Goal: Task Accomplishment & Management: Use online tool/utility

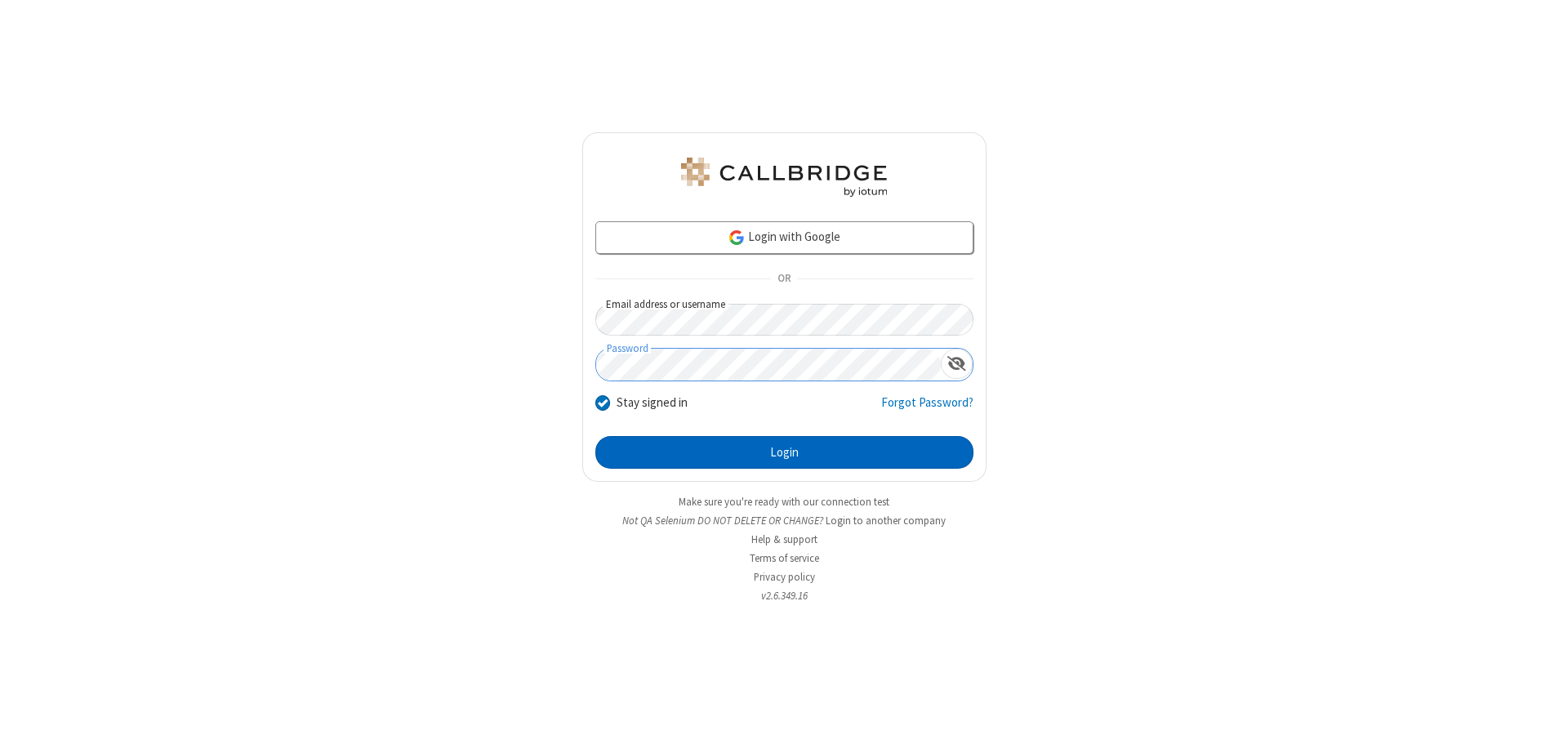
click at [784, 452] on button "Login" at bounding box center [784, 452] width 378 height 32
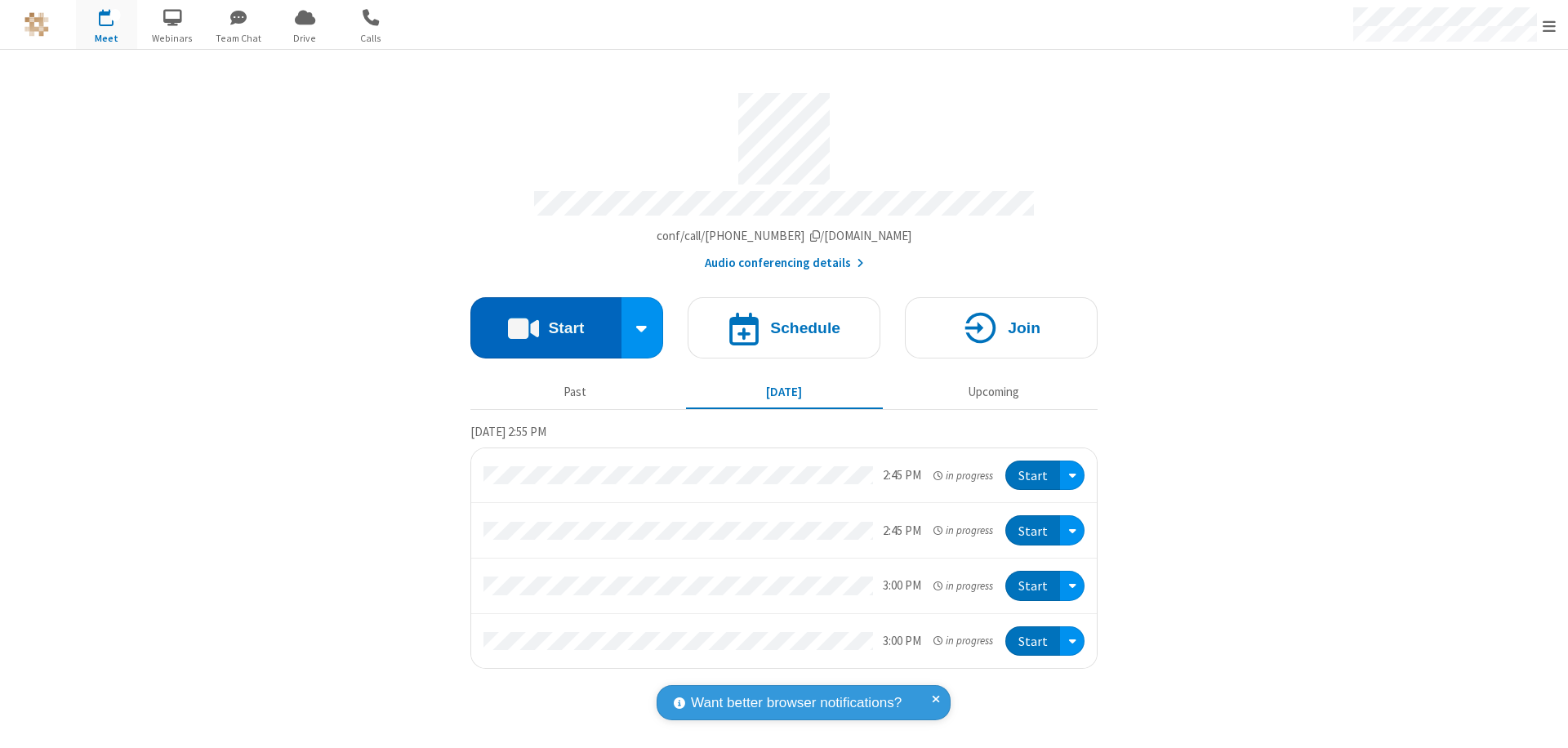
click at [546, 320] on button "Start" at bounding box center [546, 328] width 151 height 61
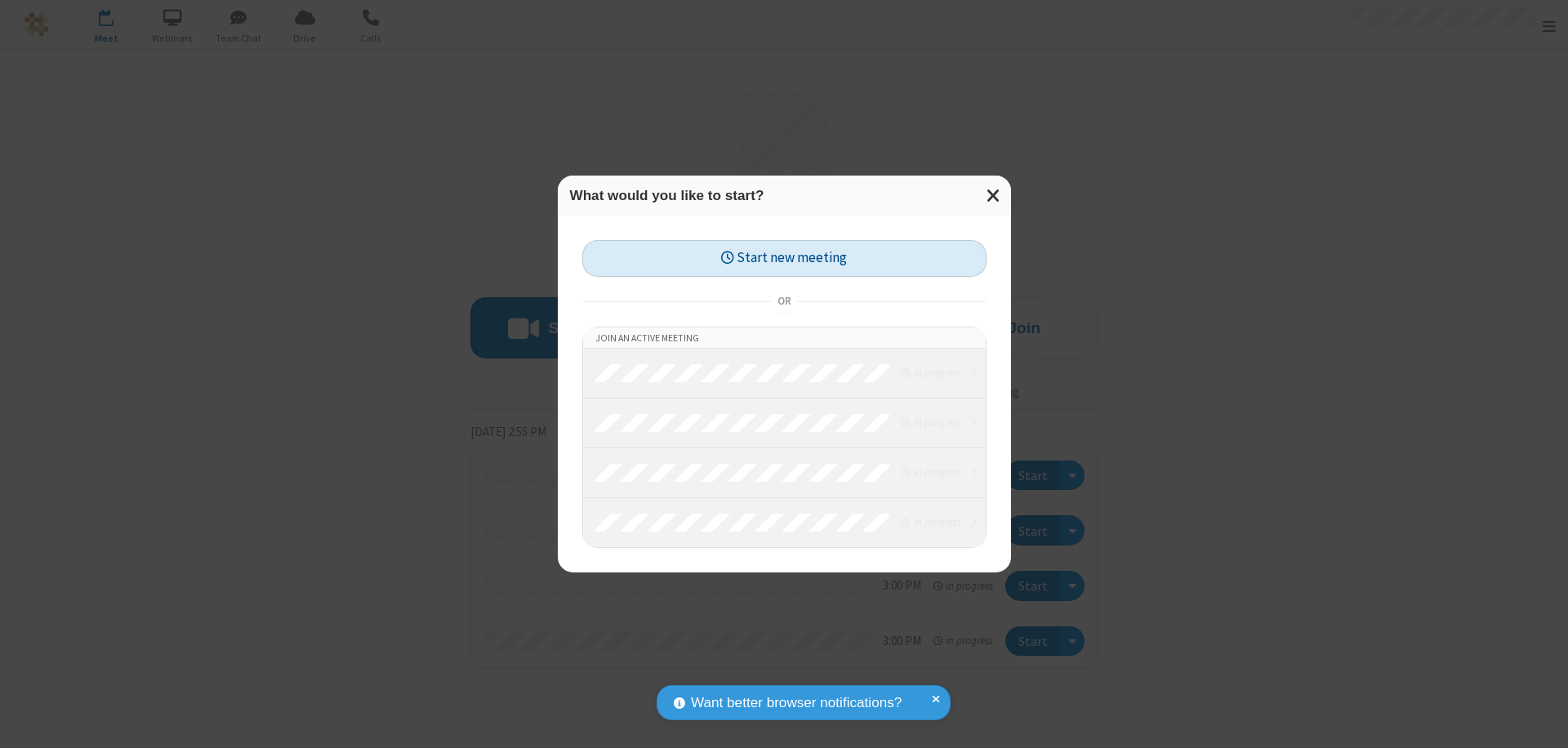
click at [784, 258] on button "Start new meeting" at bounding box center [784, 258] width 404 height 37
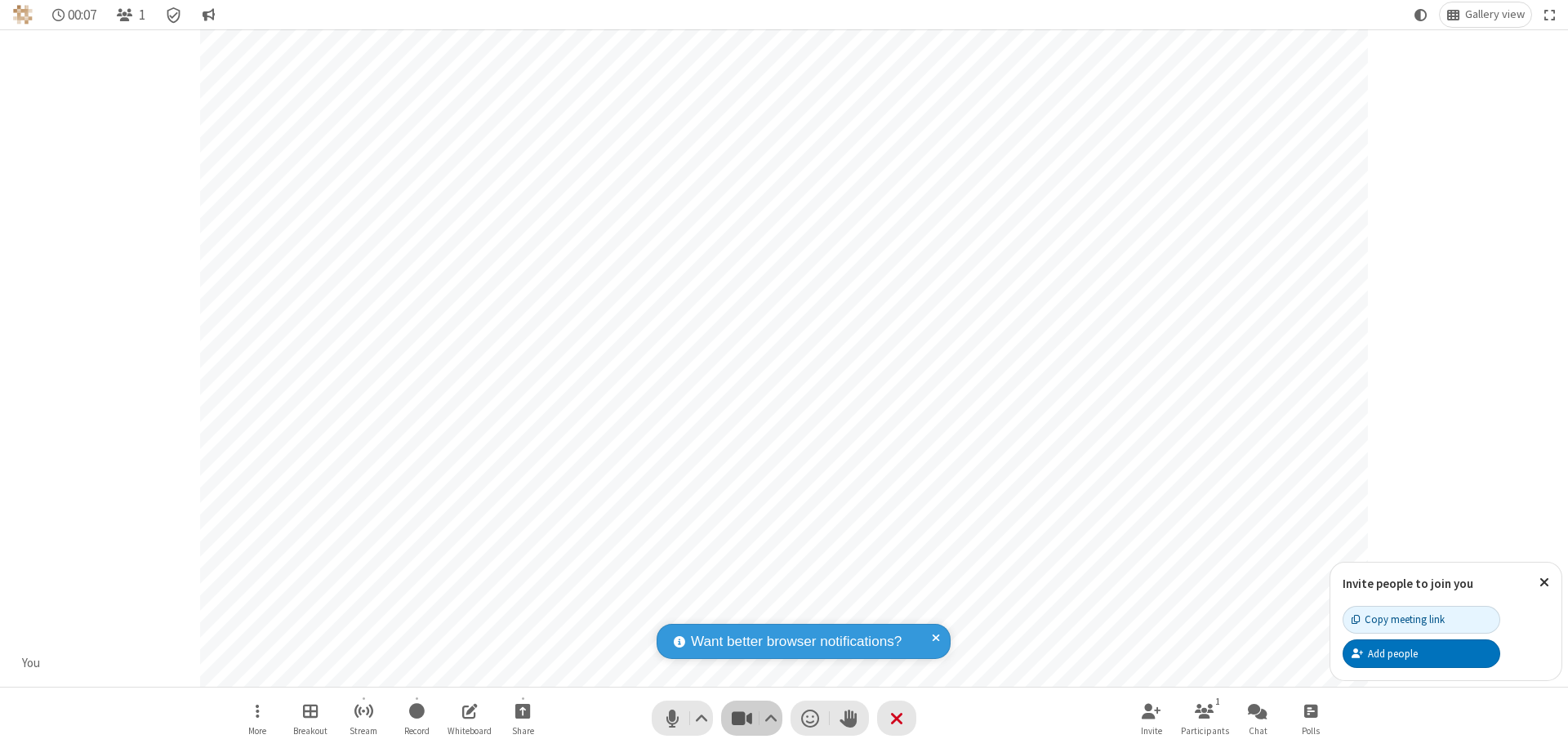
click at [741, 718] on span "Stop video (⌘+Shift+V)" at bounding box center [741, 718] width 24 height 23
click at [741, 718] on span "Start video (⌘+Shift+V)" at bounding box center [741, 718] width 24 height 23
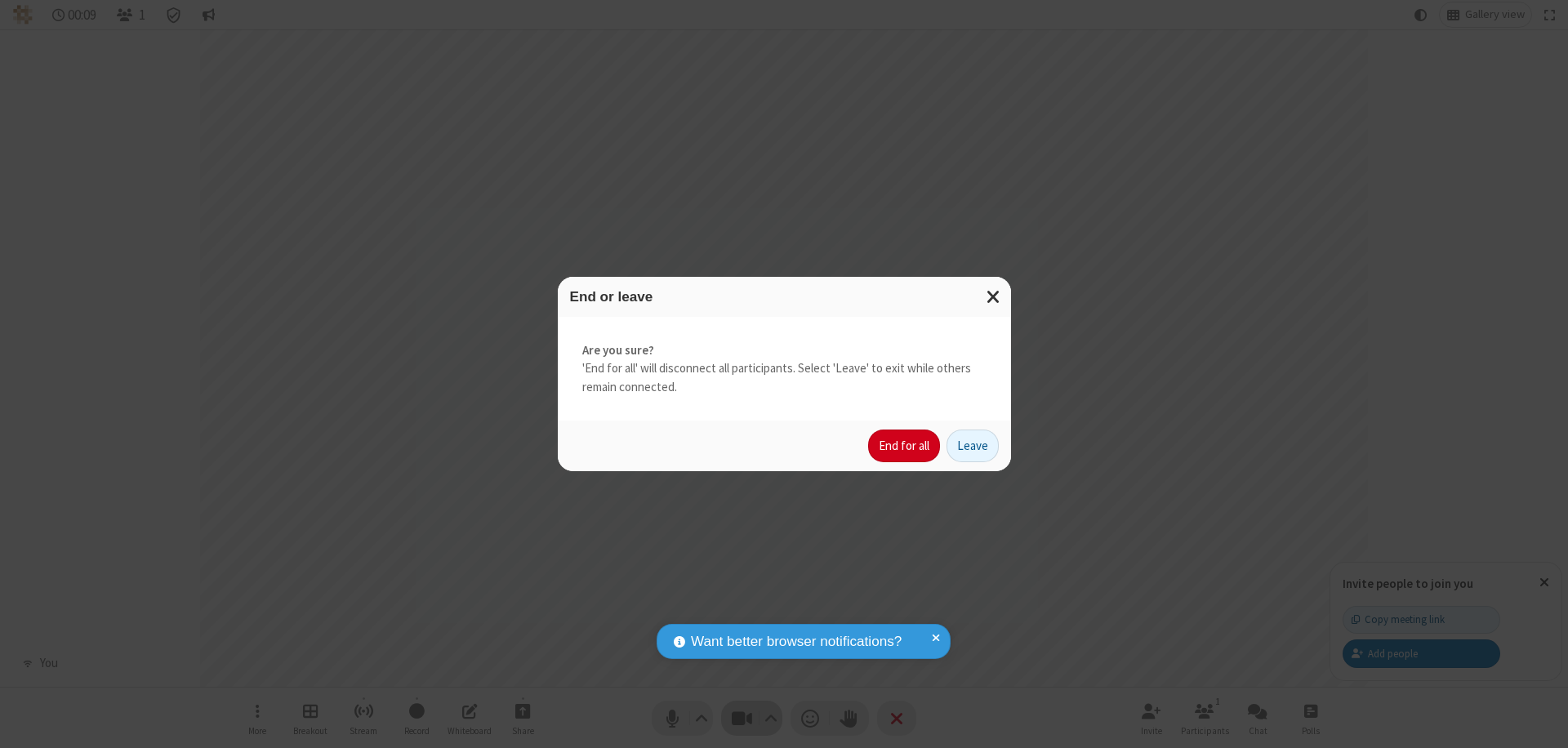
click at [905, 446] on button "End for all" at bounding box center [904, 445] width 72 height 32
